Goal: Task Accomplishment & Management: Use online tool/utility

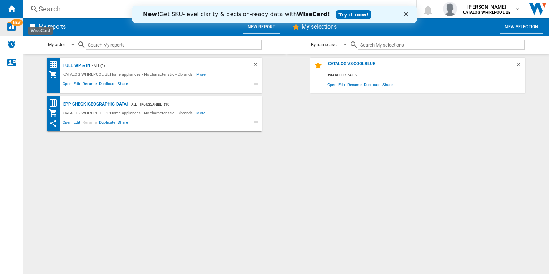
click at [14, 31] on div "NEW" at bounding box center [11, 27] width 23 height 18
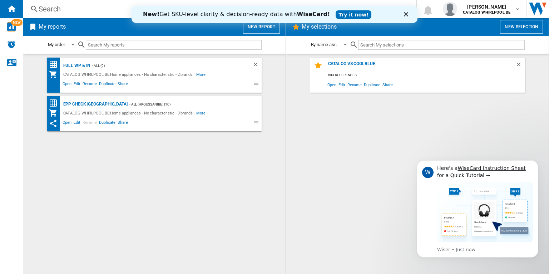
click at [98, 9] on div "Search" at bounding box center [218, 9] width 359 height 10
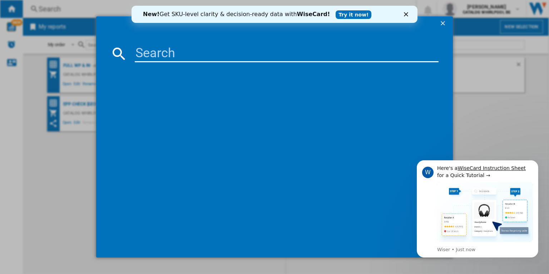
click at [139, 51] on input at bounding box center [287, 53] width 304 height 17
paste input "BM3WFT3941W"
type input "BM3WFT3941W"
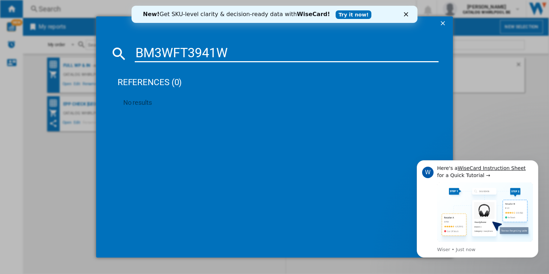
click at [444, 21] on ng-md-icon "getI18NText('BUTTONS.CLOSE_DIALOG')" at bounding box center [443, 24] width 9 height 9
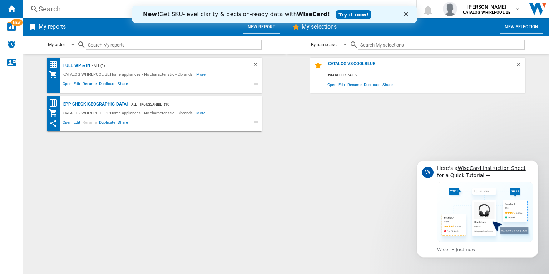
click at [405, 16] on icon "Close" at bounding box center [406, 14] width 4 height 4
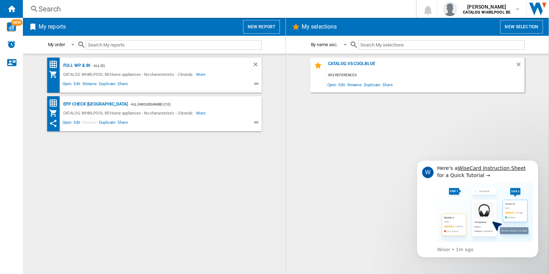
click at [258, 30] on button "New report" at bounding box center [261, 27] width 37 height 14
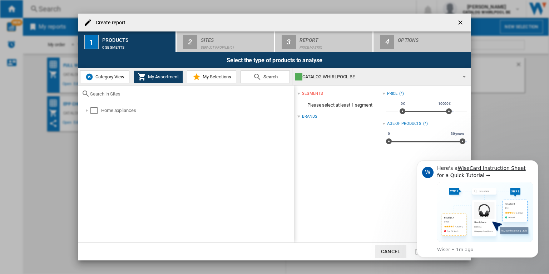
click at [462, 23] on ng-md-icon "getI18NText('BUTTONS.CLOSE_DIALOG')" at bounding box center [461, 23] width 9 height 9
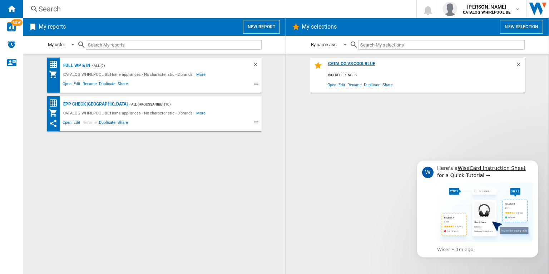
click at [341, 65] on div "Catalog vs Coolblue" at bounding box center [420, 66] width 189 height 10
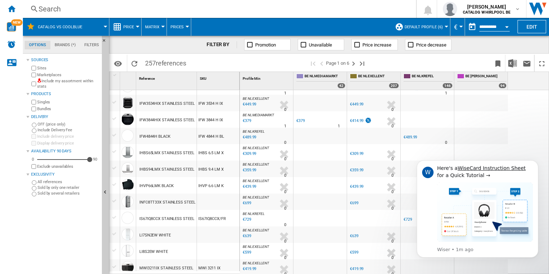
scroll to position [654, 0]
click at [361, 63] on ng-md-icon "Last page" at bounding box center [362, 63] width 9 height 9
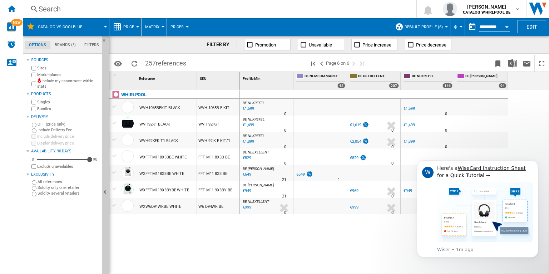
click at [149, 108] on div "WVH1065BFKIT BLACK" at bounding box center [159, 108] width 41 height 16
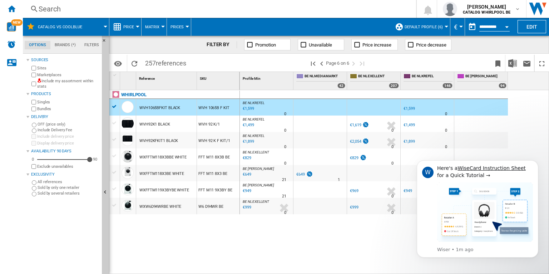
click at [114, 108] on div at bounding box center [115, 106] width 8 height 6
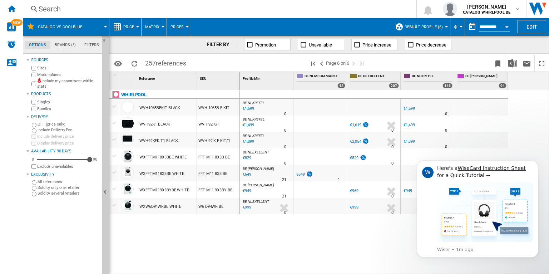
drag, startPoint x: 166, startPoint y: 108, endPoint x: 149, endPoint y: 107, distance: 17.2
click at [149, 107] on div "WVH1065BFKIT BLACK" at bounding box center [159, 108] width 41 height 16
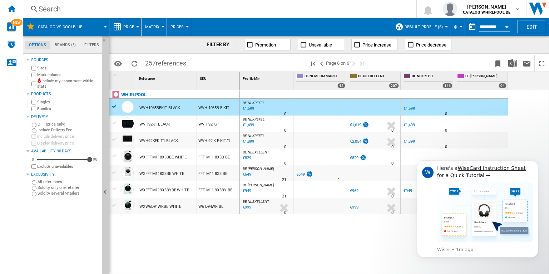
click at [113, 108] on div at bounding box center [115, 106] width 8 height 6
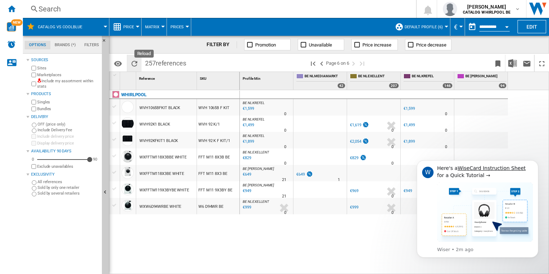
click at [134, 65] on ng-md-icon "Reload" at bounding box center [134, 63] width 9 height 9
click at [313, 63] on ng-md-icon "First page" at bounding box center [313, 63] width 9 height 9
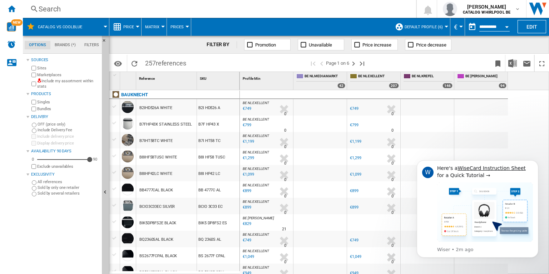
click at [151, 205] on div "BCIO3C33EC SILVER" at bounding box center [156, 206] width 35 height 16
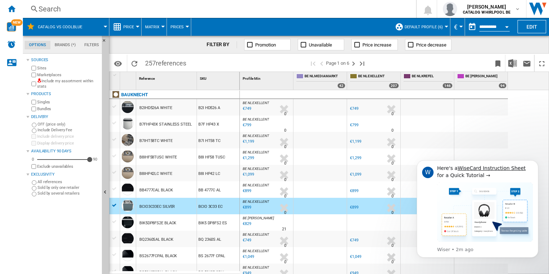
click at [115, 205] on div at bounding box center [115, 205] width 8 height 6
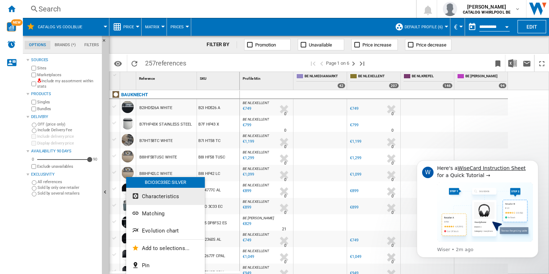
click at [155, 198] on span "Characteristics" at bounding box center [160, 196] width 37 height 6
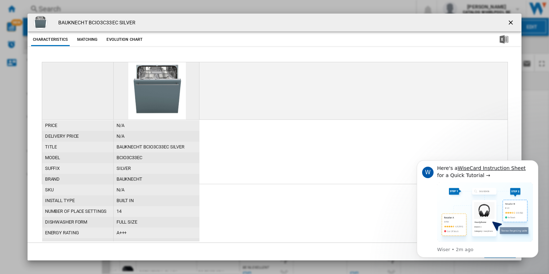
click at [97, 22] on h4 "BAUKNECHT BCIO3C33EC SILVER" at bounding box center [95, 22] width 81 height 7
copy h4 "BCIO3C33EC"
click at [511, 23] on ng-md-icon "getI18NText('BUTTONS.CLOSE_DIALOG')" at bounding box center [511, 23] width 9 height 9
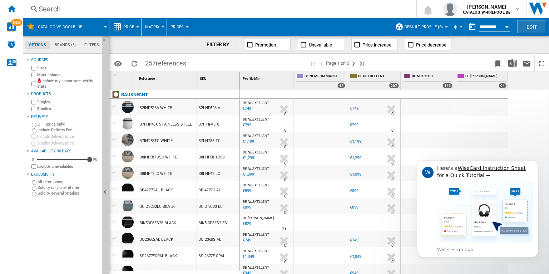
click at [521, 25] on button "Edit" at bounding box center [531, 26] width 29 height 13
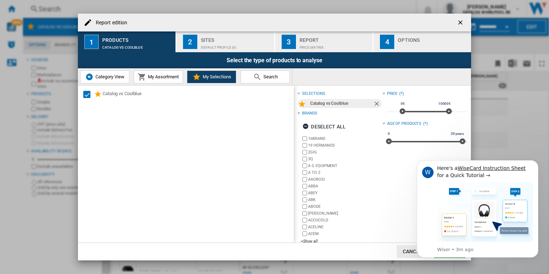
click at [341, 42] on div "Price Matrix" at bounding box center [334, 46] width 70 height 8
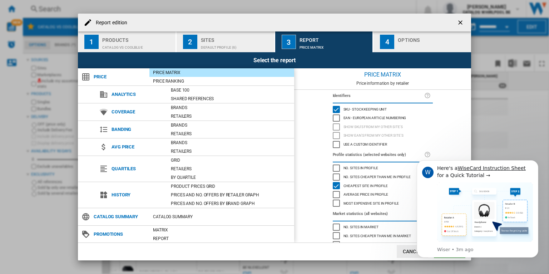
click at [335, 166] on div "No. sites in profile" at bounding box center [336, 167] width 7 height 7
click at [453, 255] on div "W Here's a WiseCard Instruction Sheet for a Quick Tutorial → Wiser • 3m ago" at bounding box center [477, 208] width 121 height 97
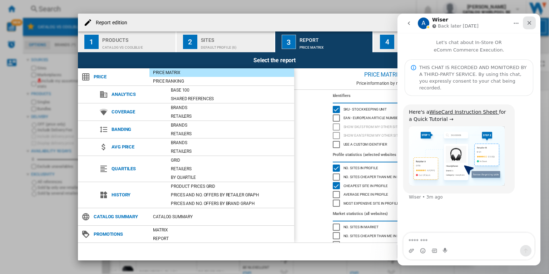
click at [531, 23] on icon "Close" at bounding box center [529, 23] width 6 height 6
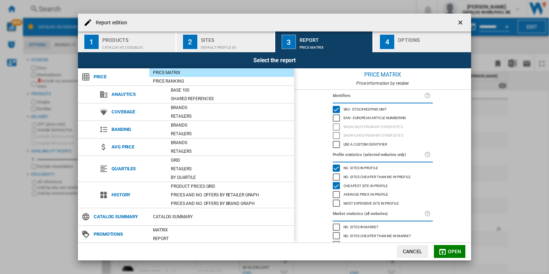
click at [454, 253] on span "Open" at bounding box center [455, 251] width 14 height 6
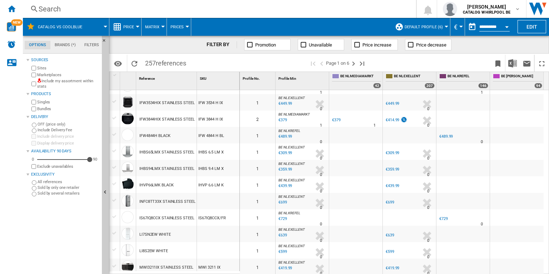
scroll to position [650, 0]
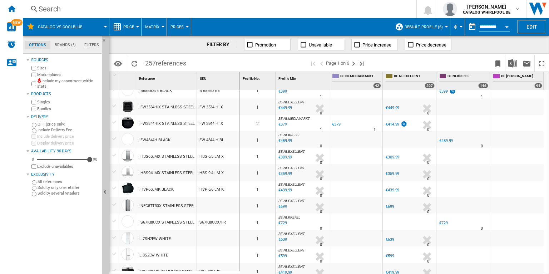
click at [150, 123] on div "IFW3844HIX STAINLESS STEEL" at bounding box center [166, 123] width 55 height 16
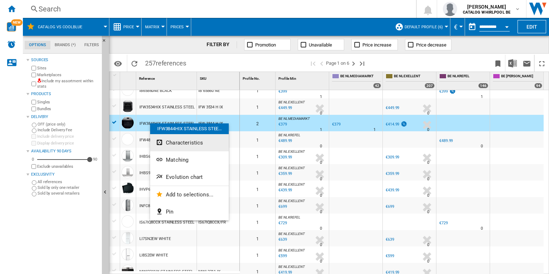
click at [186, 141] on span "Characteristics" at bounding box center [184, 142] width 37 height 6
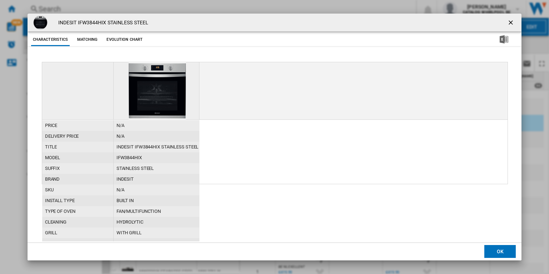
click at [92, 21] on h4 "INDESIT IFW3844HIX STAINLESS STEEL" at bounding box center [102, 22] width 94 height 7
copy h4 "IFW3844HIX"
click at [512, 20] on ng-md-icon "getI18NText('BUTTONS.CLOSE_DIALOG')" at bounding box center [511, 23] width 9 height 9
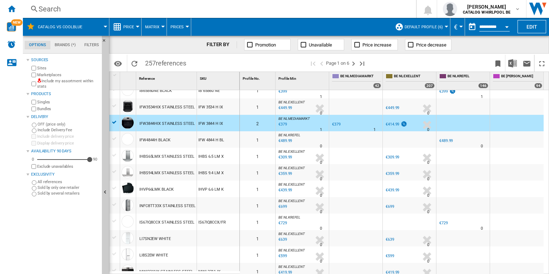
click at [57, 11] on div "Search" at bounding box center [218, 9] width 359 height 10
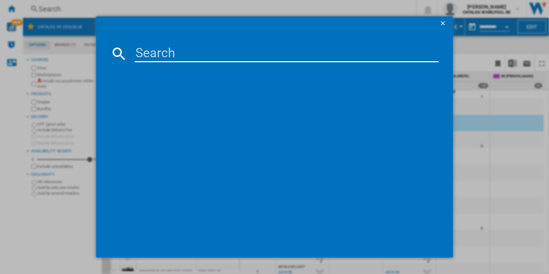
click at [43, 7] on div at bounding box center [274, 137] width 549 height 274
click at [161, 53] on input at bounding box center [287, 53] width 304 height 17
paste input "IFW3844HIX"
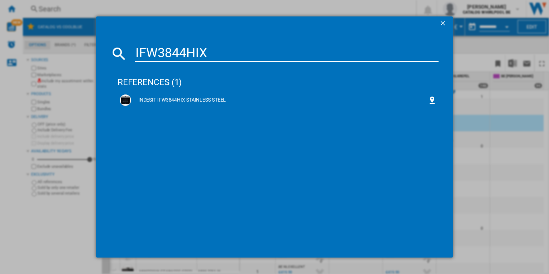
type input "IFW3844HIX"
click at [172, 100] on div "INDESIT IFW3844HIX STAINLESS STEEL" at bounding box center [279, 99] width 296 height 7
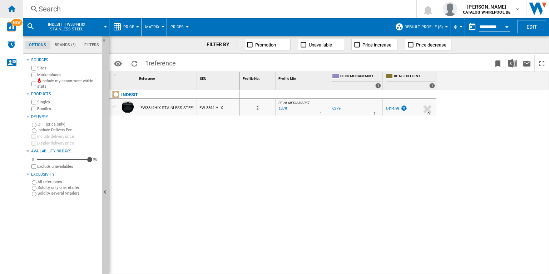
click at [5, 11] on div "Home" at bounding box center [11, 9] width 23 height 18
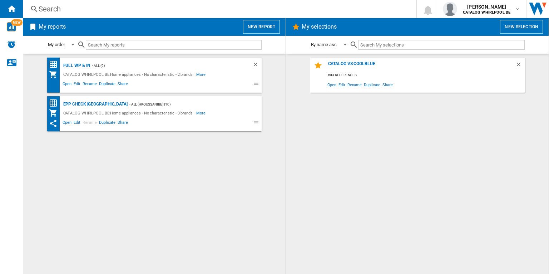
click at [269, 25] on button "New report" at bounding box center [261, 27] width 37 height 14
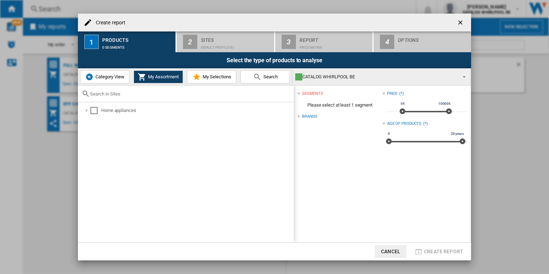
click at [460, 23] on ng-md-icon "getI18NText('BUTTONS.CLOSE_DIALOG')" at bounding box center [461, 23] width 9 height 9
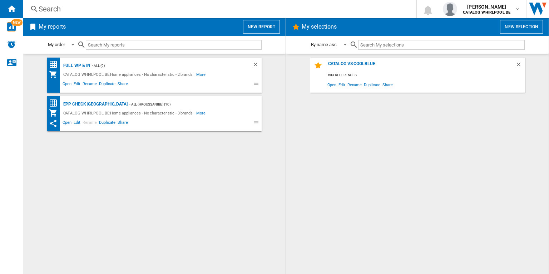
click at [270, 27] on button "New report" at bounding box center [261, 27] width 37 height 14
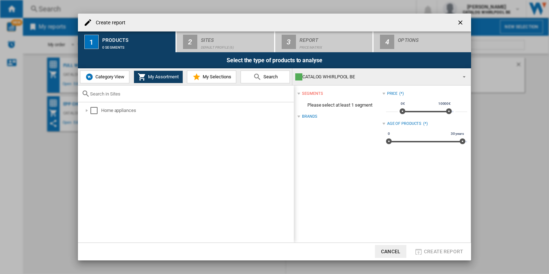
click at [96, 78] on span "Category View" at bounding box center [109, 76] width 31 height 5
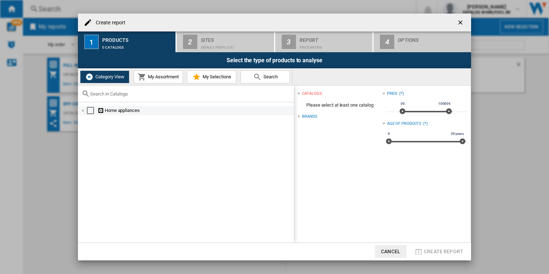
click at [85, 110] on div "Create report ..." at bounding box center [83, 110] width 7 height 7
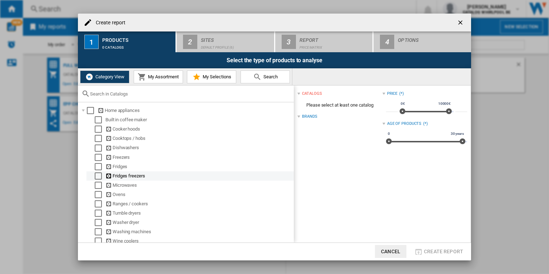
click at [97, 176] on div "Select" at bounding box center [98, 175] width 7 height 7
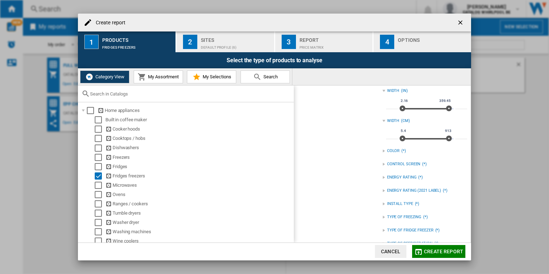
scroll to position [345, 0]
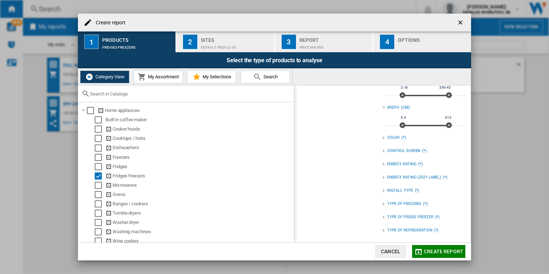
click at [389, 191] on div "INSTALL TYPE" at bounding box center [400, 191] width 26 height 6
click at [399, 214] on div "TYPE OF FREEZING" at bounding box center [404, 214] width 34 height 6
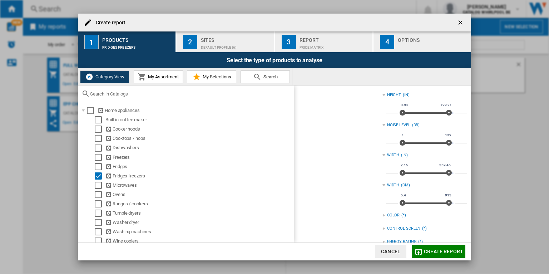
scroll to position [269, 0]
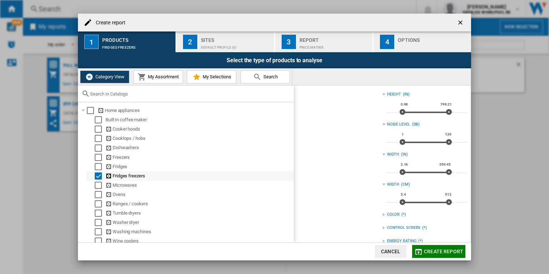
click at [101, 174] on div "Select" at bounding box center [98, 175] width 7 height 7
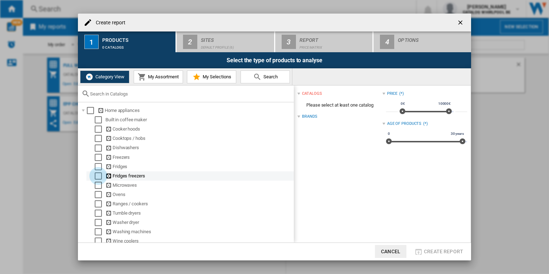
scroll to position [0, 0]
click at [159, 81] on button "My Assortment" at bounding box center [158, 76] width 49 height 13
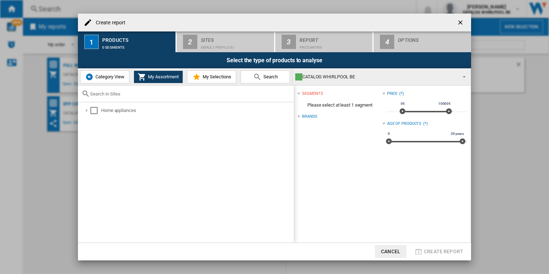
click at [99, 80] on button "Category View" at bounding box center [104, 76] width 49 height 13
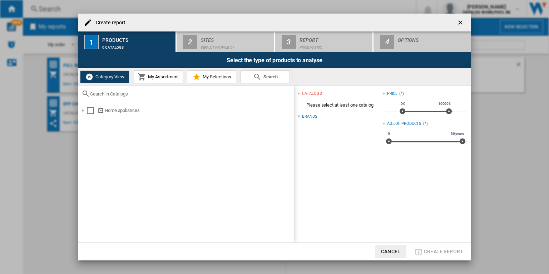
click at [146, 76] on span "My Assortment" at bounding box center [162, 76] width 33 height 5
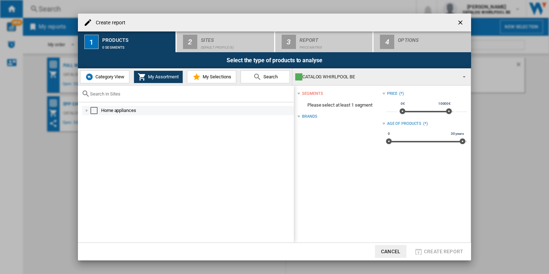
click at [85, 109] on div "Create report ..." at bounding box center [86, 110] width 7 height 7
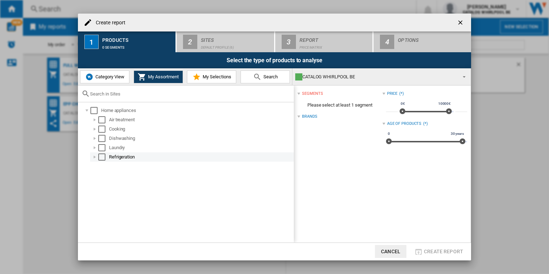
click at [97, 155] on div "Create report ..." at bounding box center [94, 156] width 7 height 7
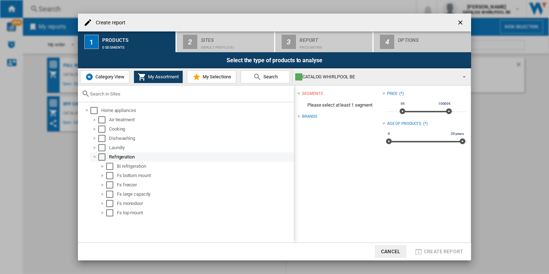
click at [102, 156] on div "Select" at bounding box center [101, 156] width 7 height 7
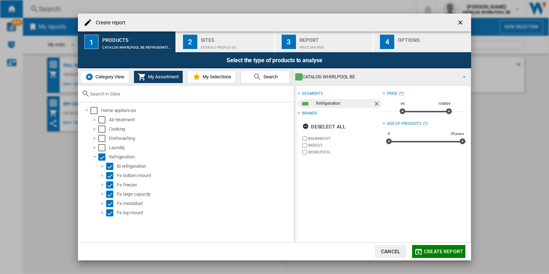
click at [226, 49] on button "2 Sites Default profile (6)" at bounding box center [225, 41] width 98 height 21
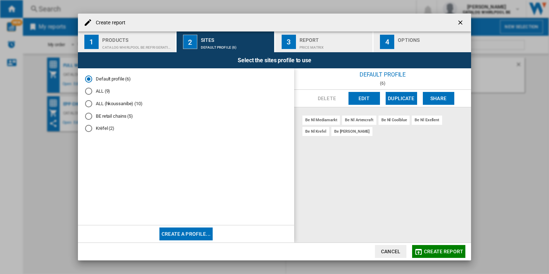
click at [369, 99] on button "Edit" at bounding box center [363, 98] width 31 height 13
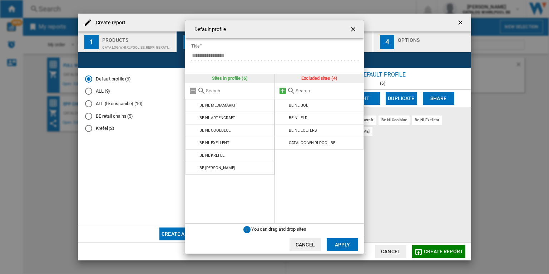
click at [281, 91] on md-icon at bounding box center [282, 90] width 9 height 9
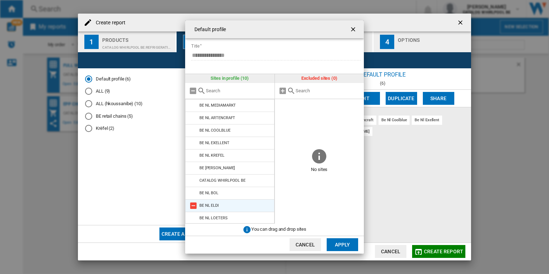
scroll to position [1, 0]
click at [351, 244] on button "Apply" at bounding box center [341, 244] width 31 height 13
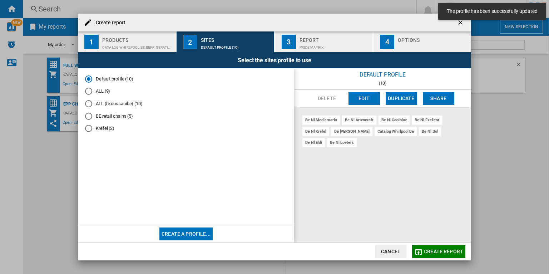
click at [120, 46] on div "CATALOG WHIRLPOOL BE:Refrigeration" at bounding box center [137, 46] width 70 height 8
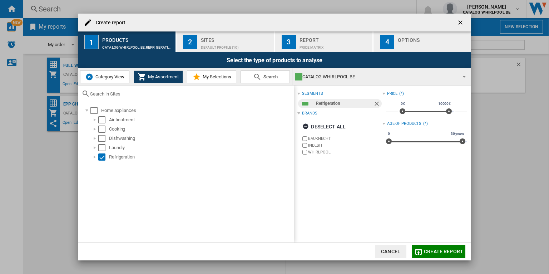
click at [234, 42] on div "Default profile (10)" at bounding box center [236, 46] width 70 height 8
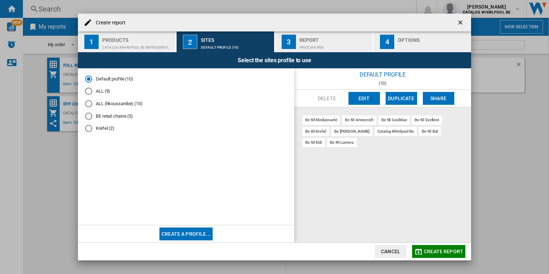
click at [118, 81] on md-radio-button "Default profile (10)" at bounding box center [186, 78] width 202 height 7
click at [201, 238] on button "Create a profile..." at bounding box center [185, 233] width 53 height 13
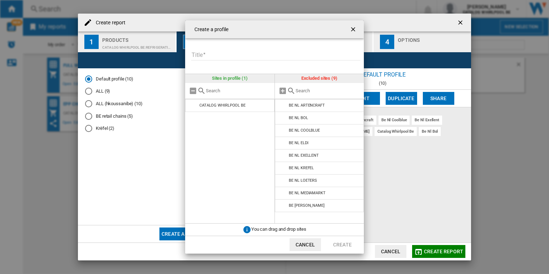
click at [353, 30] on ng-md-icon "getI18NText('BUTTONS.CLOSE_DIALOG')" at bounding box center [353, 30] width 9 height 9
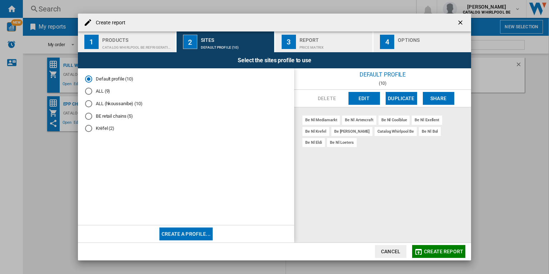
click at [341, 46] on div "Price Matrix" at bounding box center [334, 46] width 70 height 8
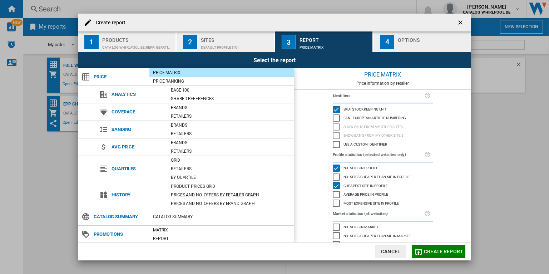
click at [333, 185] on div "Cheapest site in profile" at bounding box center [336, 185] width 7 height 7
click at [333, 117] on div "EAN - European Article Numbering" at bounding box center [336, 117] width 7 height 7
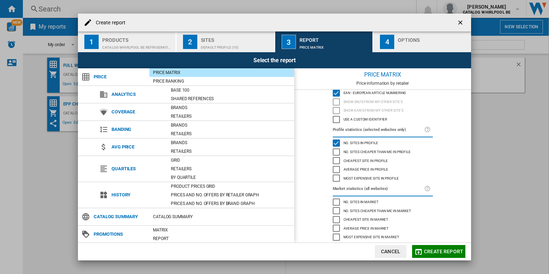
scroll to position [26, 0]
click at [250, 44] on div "Default profile (10)" at bounding box center [236, 46] width 70 height 8
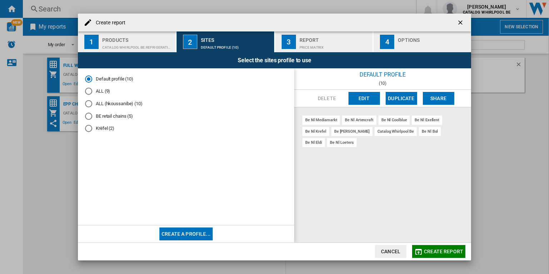
click at [105, 130] on md-radio-button "Krëfel (2)" at bounding box center [186, 128] width 202 height 7
click at [88, 79] on div "Default profile (10)" at bounding box center [88, 78] width 7 height 7
click at [323, 42] on div "Price Matrix" at bounding box center [334, 46] width 70 height 8
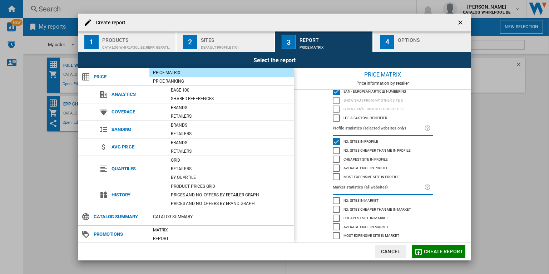
click at [335, 160] on div "Cheapest site in profile" at bounding box center [336, 158] width 7 height 7
click at [337, 178] on div "Most expensive site in profile" at bounding box center [336, 176] width 7 height 7
click at [410, 46] on div "Create report ..." at bounding box center [433, 46] width 70 height 8
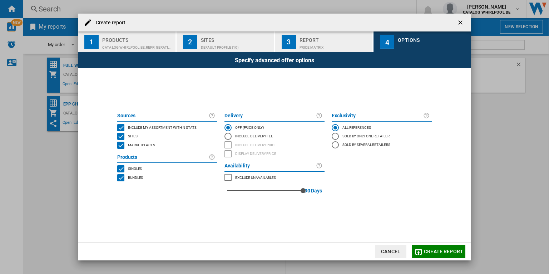
click at [445, 248] on span "Create report" at bounding box center [443, 251] width 39 height 6
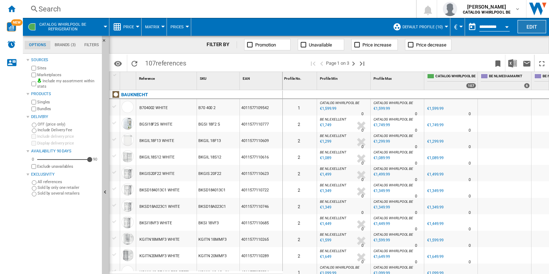
click at [526, 28] on button "Edit" at bounding box center [531, 26] width 29 height 13
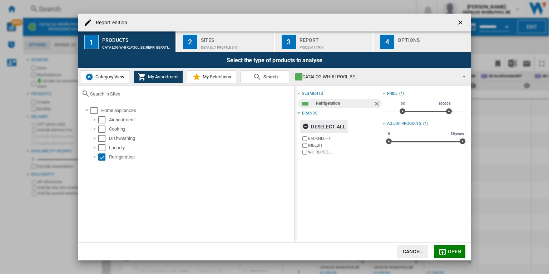
click at [329, 128] on div "Deselect all" at bounding box center [323, 126] width 43 height 13
click at [410, 33] on button "4 Options" at bounding box center [422, 41] width 98 height 21
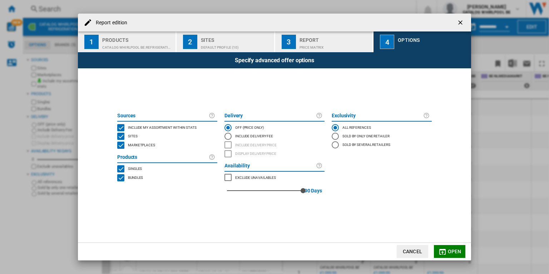
click at [215, 36] on div "Sites" at bounding box center [236, 38] width 70 height 8
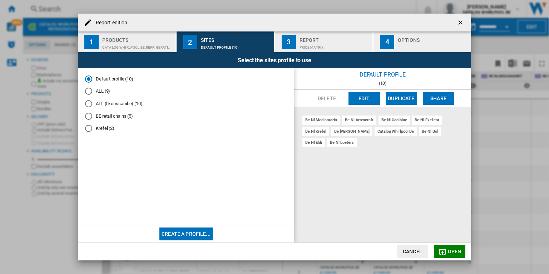
click at [362, 94] on button "Edit" at bounding box center [363, 98] width 31 height 13
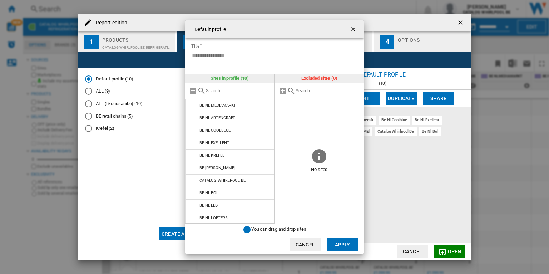
click at [353, 28] on ng-md-icon "getI18NText('BUTTONS.CLOSE_DIALOG')" at bounding box center [353, 30] width 9 height 9
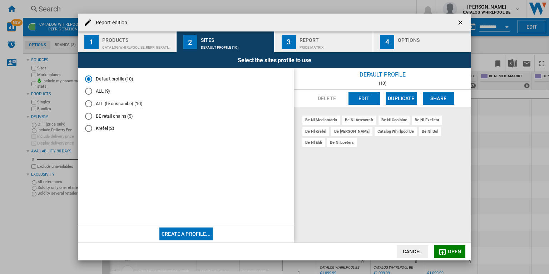
click at [462, 22] on ng-md-icon "getI18NText('BUTTONS.CLOSE_DIALOG')" at bounding box center [461, 23] width 9 height 9
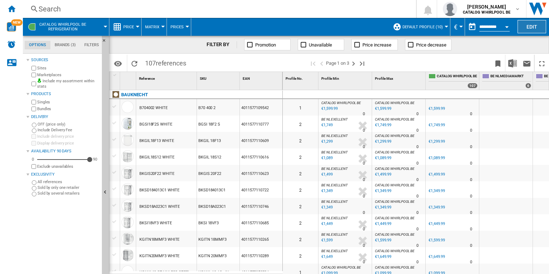
click at [525, 23] on button "Edit" at bounding box center [531, 26] width 29 height 13
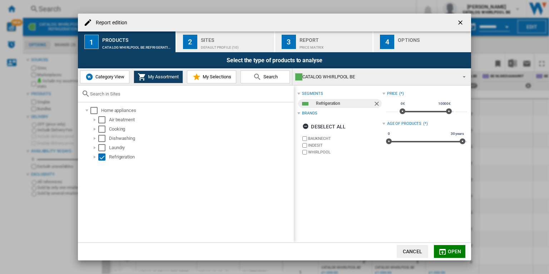
click at [310, 44] on div "Price Matrix" at bounding box center [334, 46] width 70 height 8
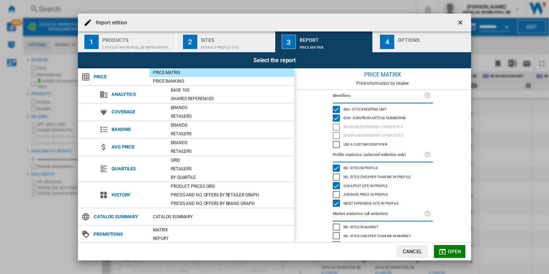
click at [241, 45] on div "Default profile (10)" at bounding box center [236, 46] width 70 height 8
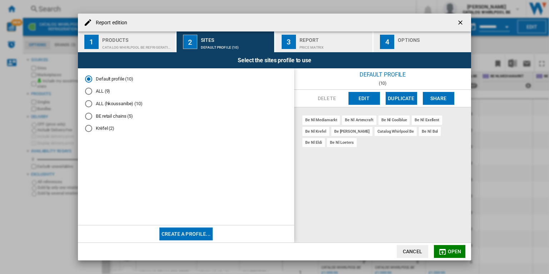
click at [419, 250] on button "Cancel" at bounding box center [412, 251] width 31 height 13
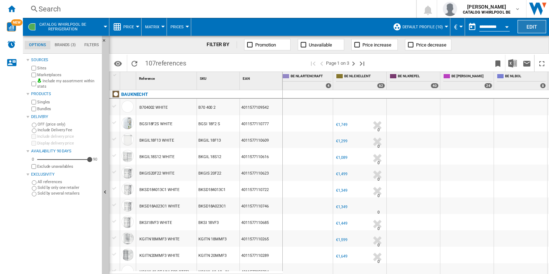
click at [521, 25] on button "Edit" at bounding box center [531, 26] width 29 height 13
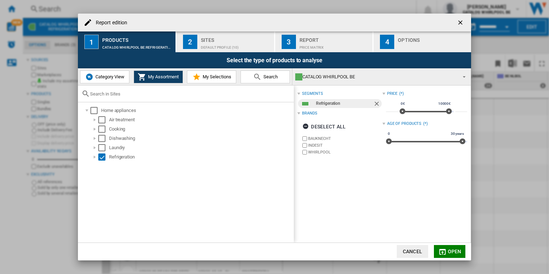
click at [236, 42] on div "Default profile (10)" at bounding box center [236, 46] width 70 height 8
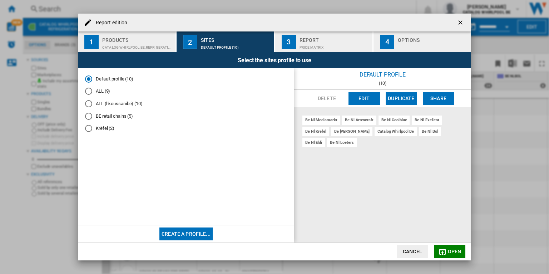
click at [370, 102] on button "Edit" at bounding box center [363, 98] width 31 height 13
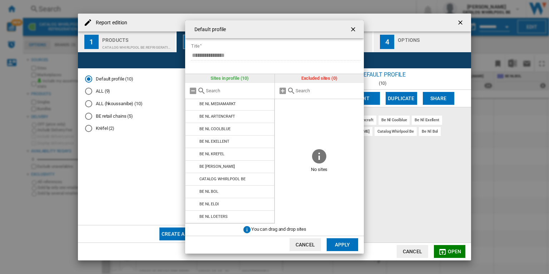
click at [308, 246] on button "Cancel" at bounding box center [304, 244] width 31 height 13
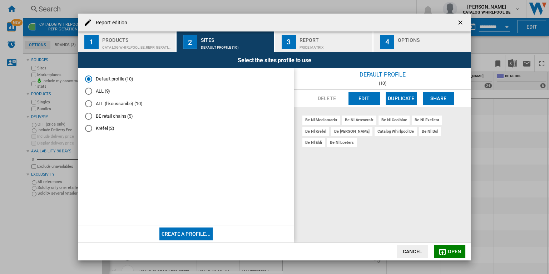
click at [412, 250] on button "Cancel" at bounding box center [412, 251] width 31 height 13
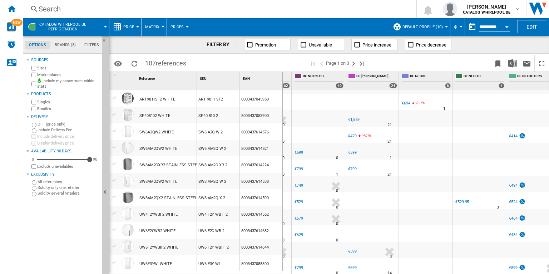
click at [355, 117] on div "€1,559" at bounding box center [353, 119] width 11 height 5
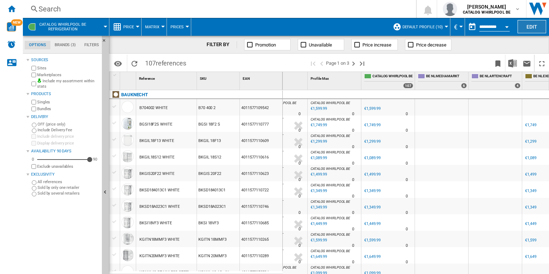
click at [520, 28] on button "Edit" at bounding box center [531, 26] width 29 height 13
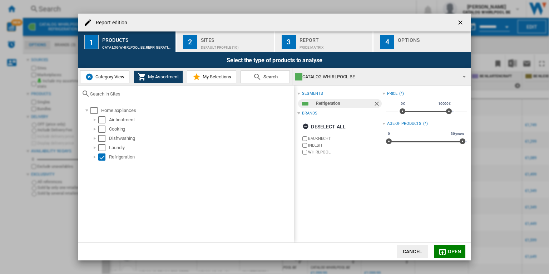
click at [439, 47] on div "Report edition ..." at bounding box center [433, 46] width 70 height 8
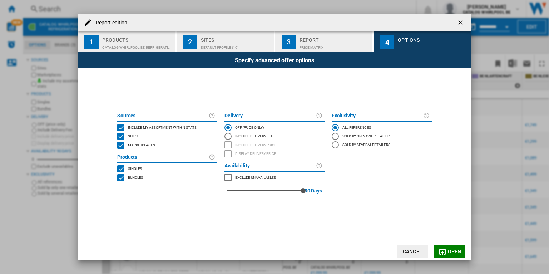
click at [122, 128] on div "INCLUDE MY SITE" at bounding box center [120, 127] width 7 height 7
click at [451, 250] on span "Open" at bounding box center [455, 251] width 14 height 6
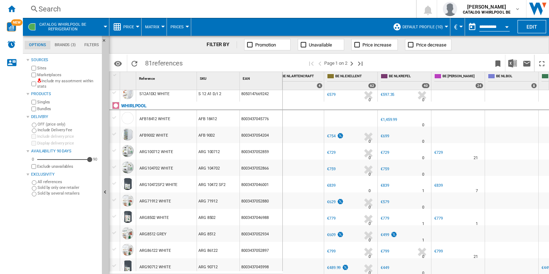
click at [334, 135] on div "€754" at bounding box center [331, 136] width 9 height 5
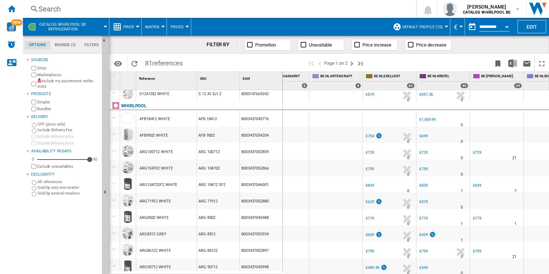
scroll to position [0, 163]
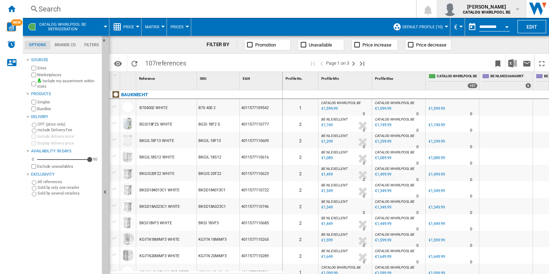
click at [504, 11] on b "CATALOG WHIRLPOOL BE" at bounding box center [487, 12] width 48 height 5
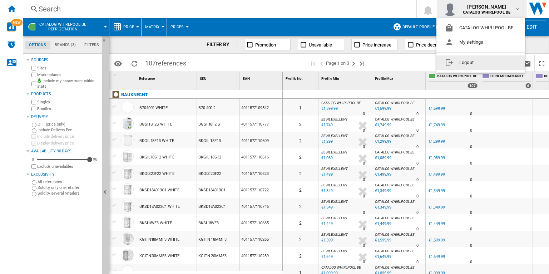
click at [487, 58] on button "Logout" at bounding box center [480, 62] width 89 height 14
